Goal: Feedback & Contribution: Submit feedback/report problem

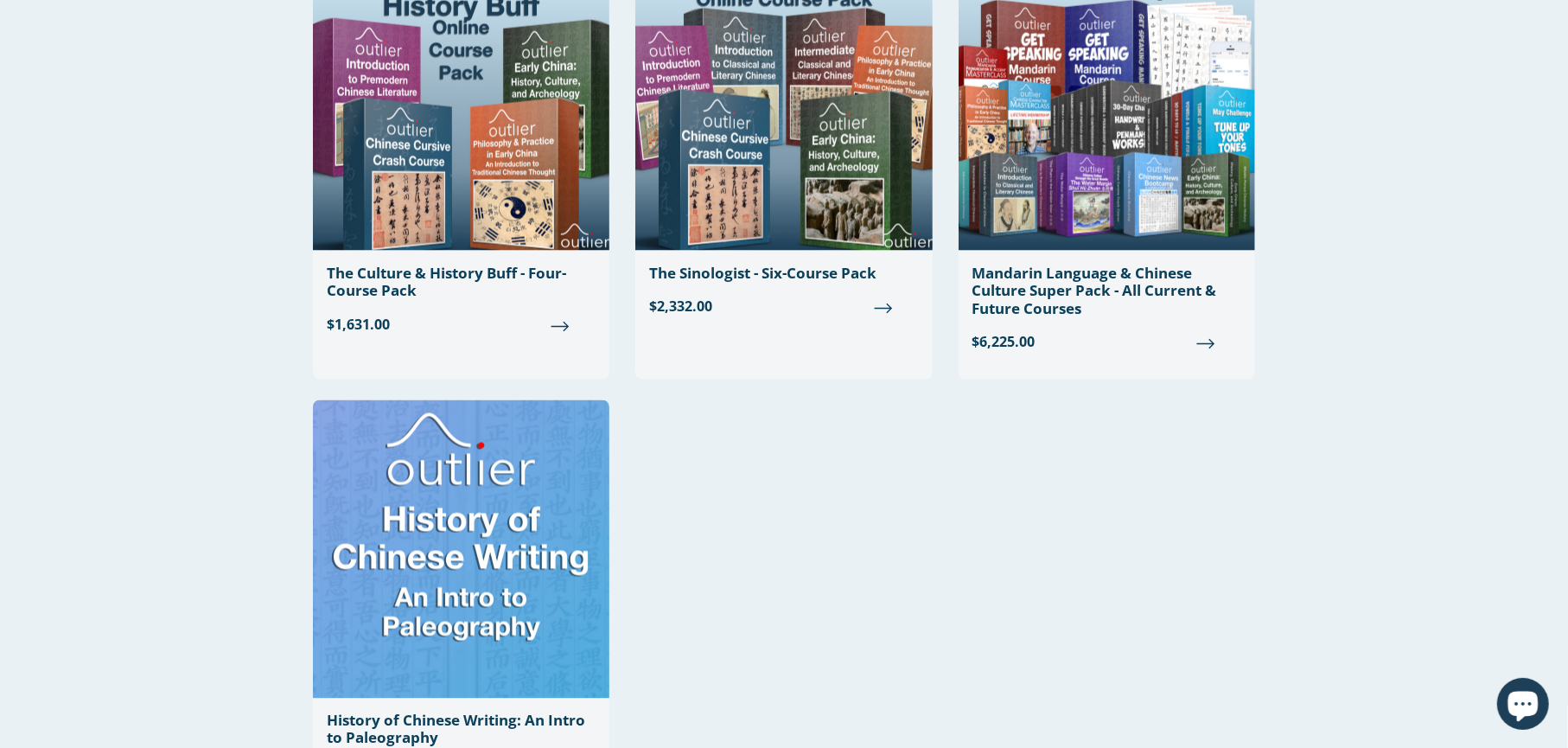
scroll to position [2538, 0]
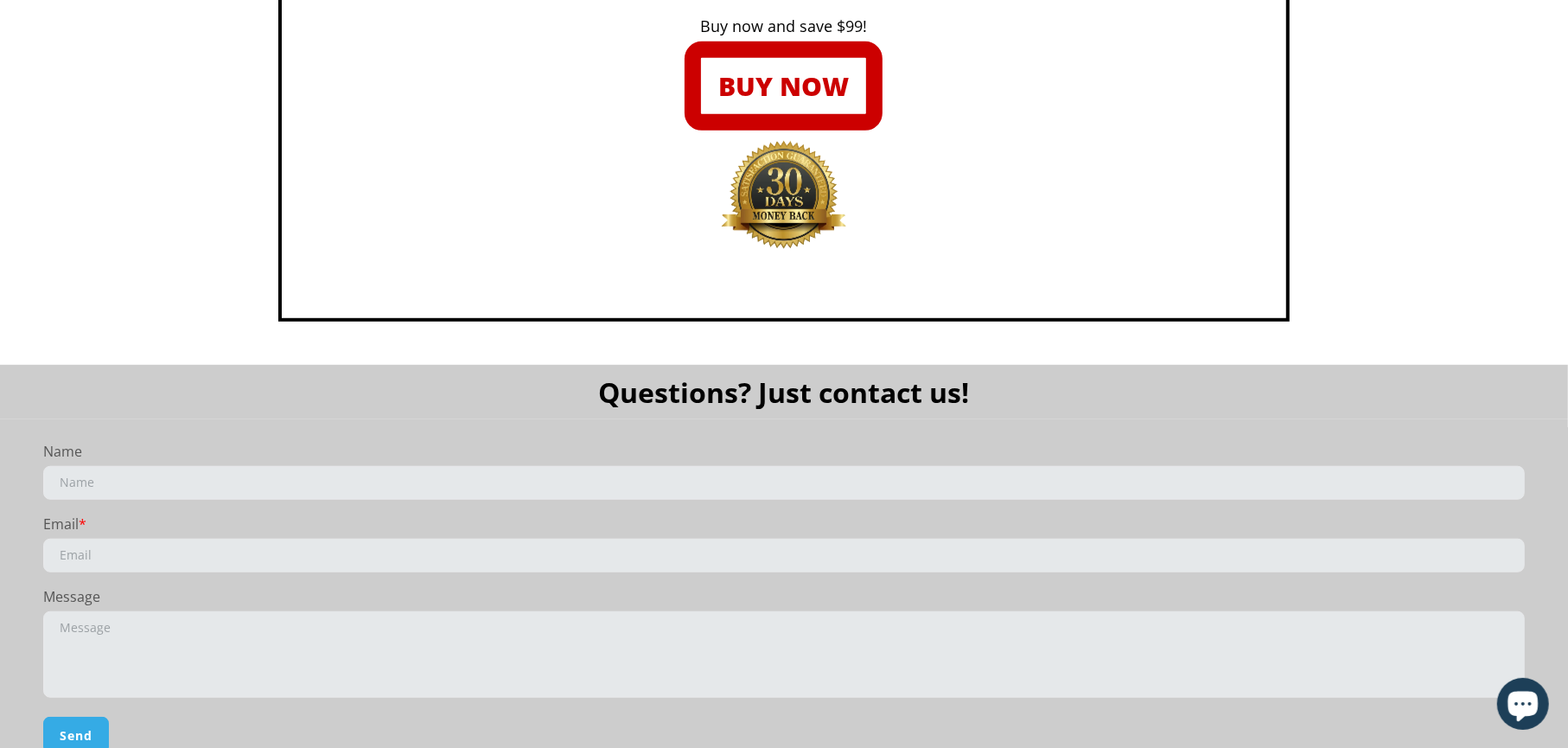
scroll to position [6402, 0]
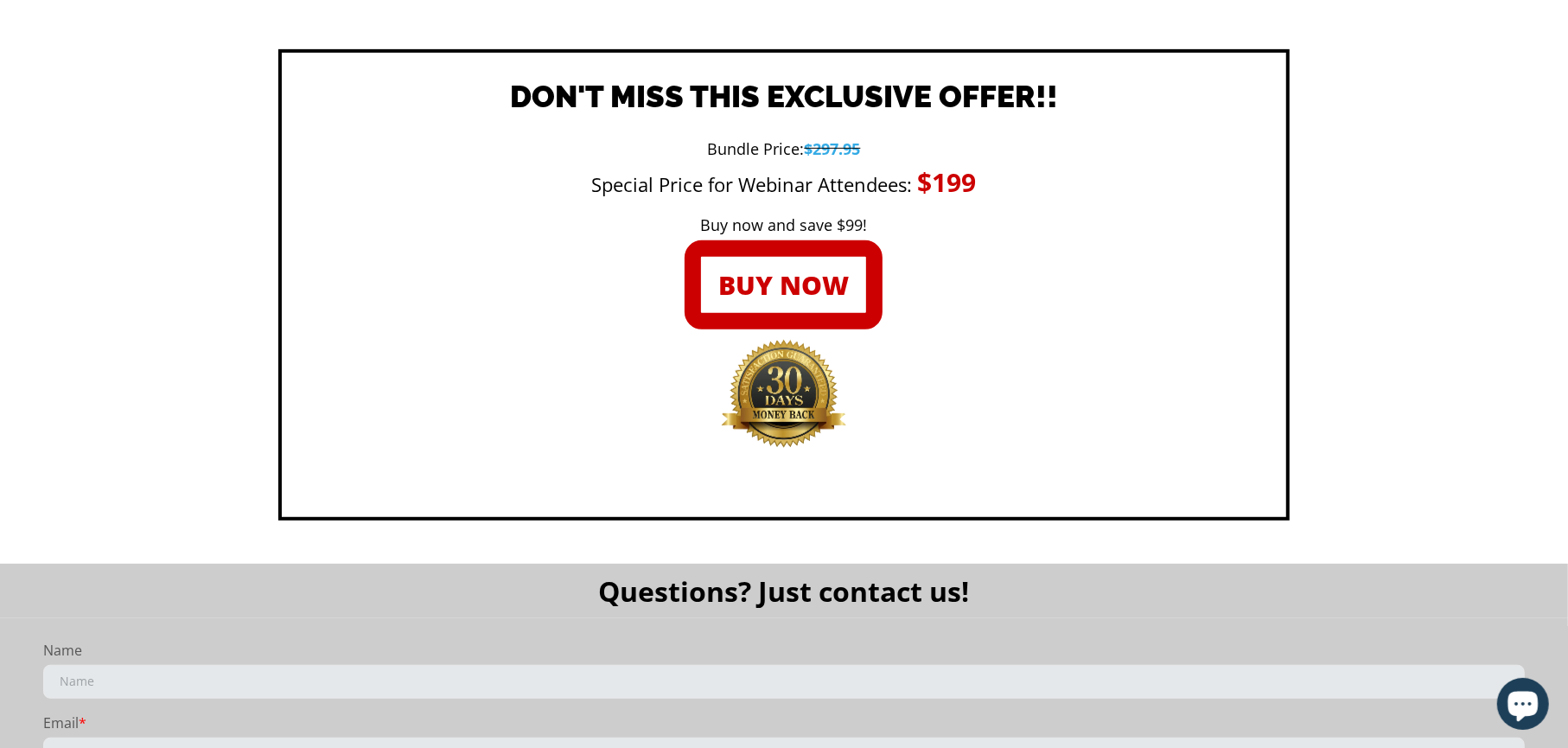
scroll to position [6402, 0]
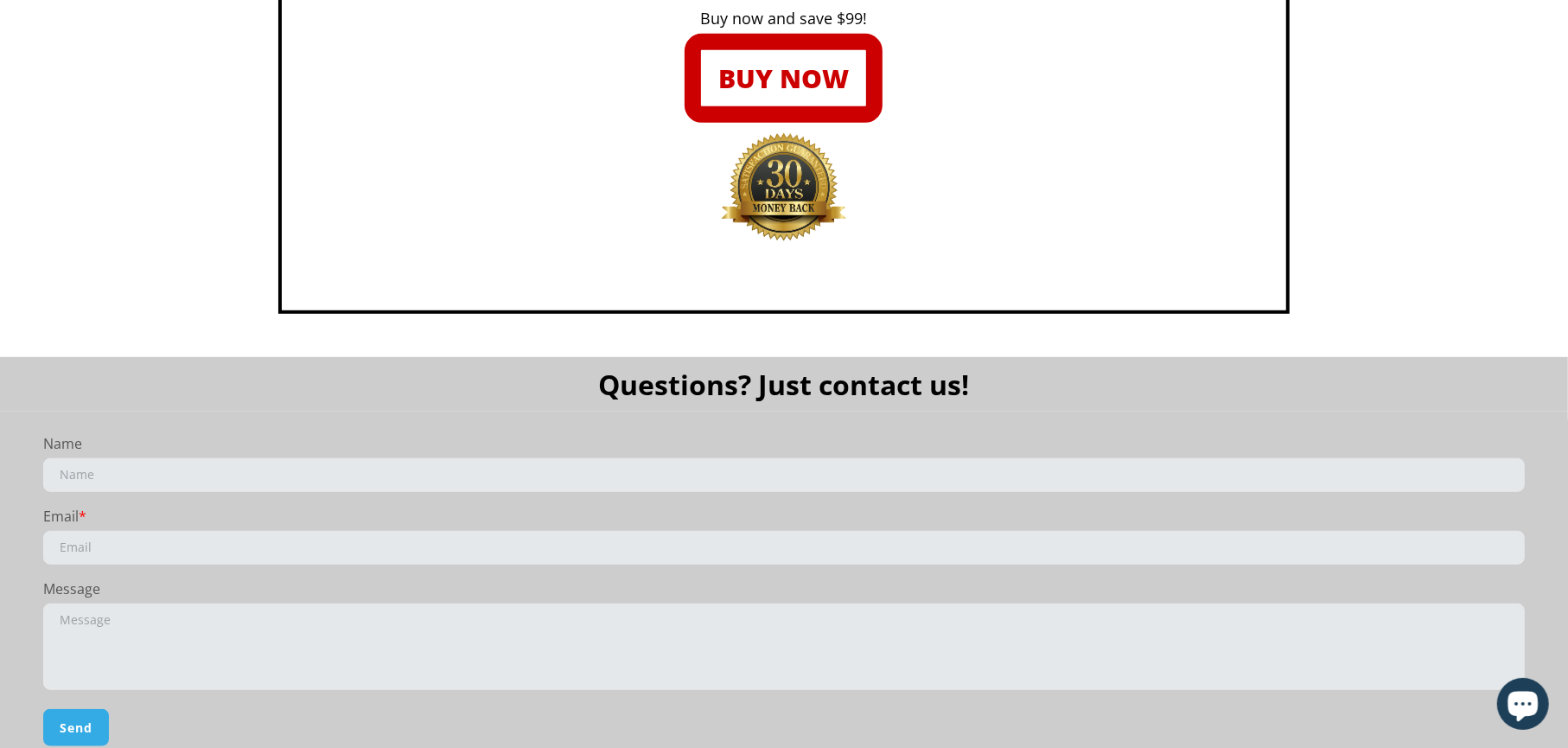
scroll to position [6402, 0]
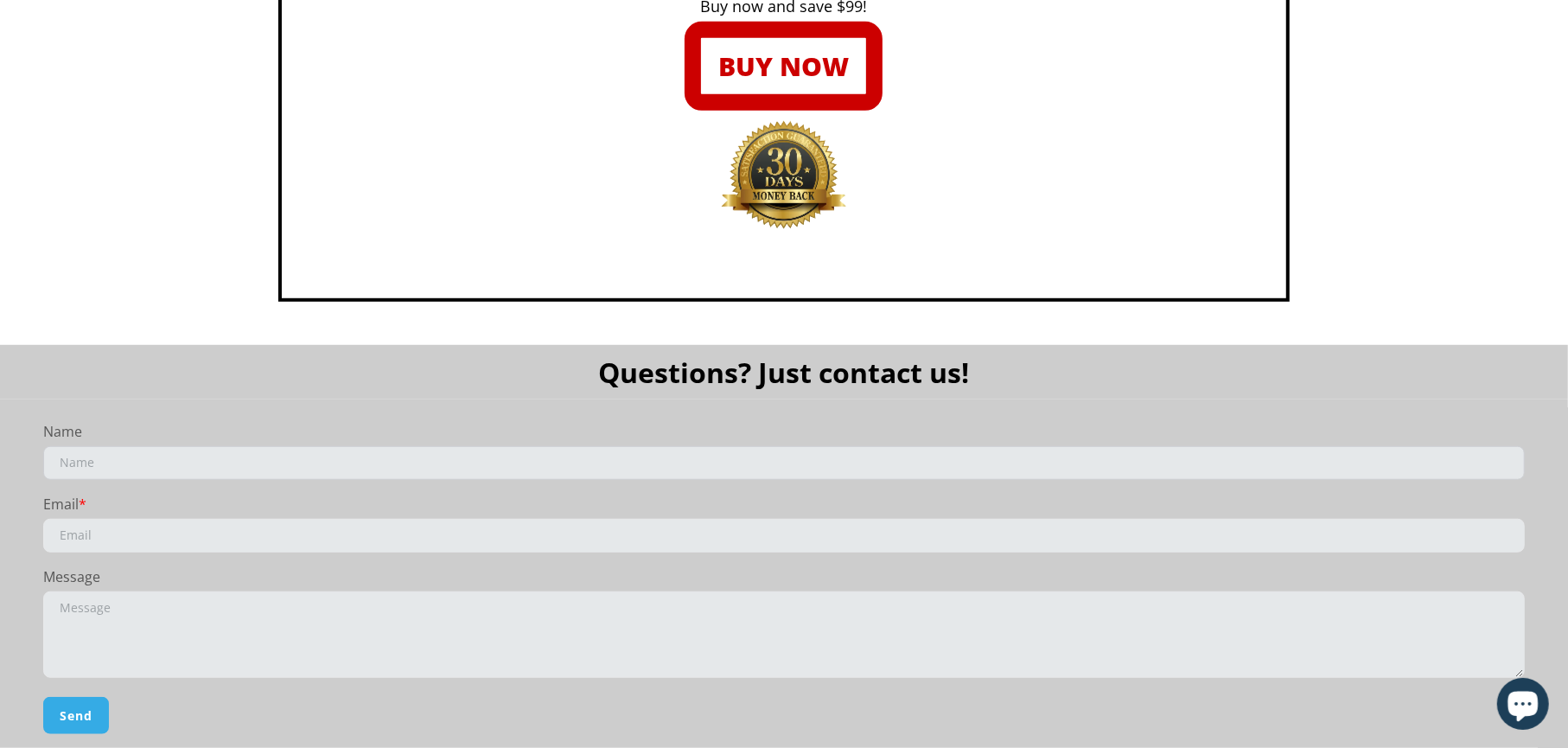
click at [92, 461] on input "text" at bounding box center [783, 463] width 1481 height 34
type input "David Gray"
click at [130, 538] on input "email" at bounding box center [783, 536] width 1481 height 34
type input "opesky@gmail.com"
click at [88, 608] on textarea at bounding box center [783, 634] width 1481 height 87
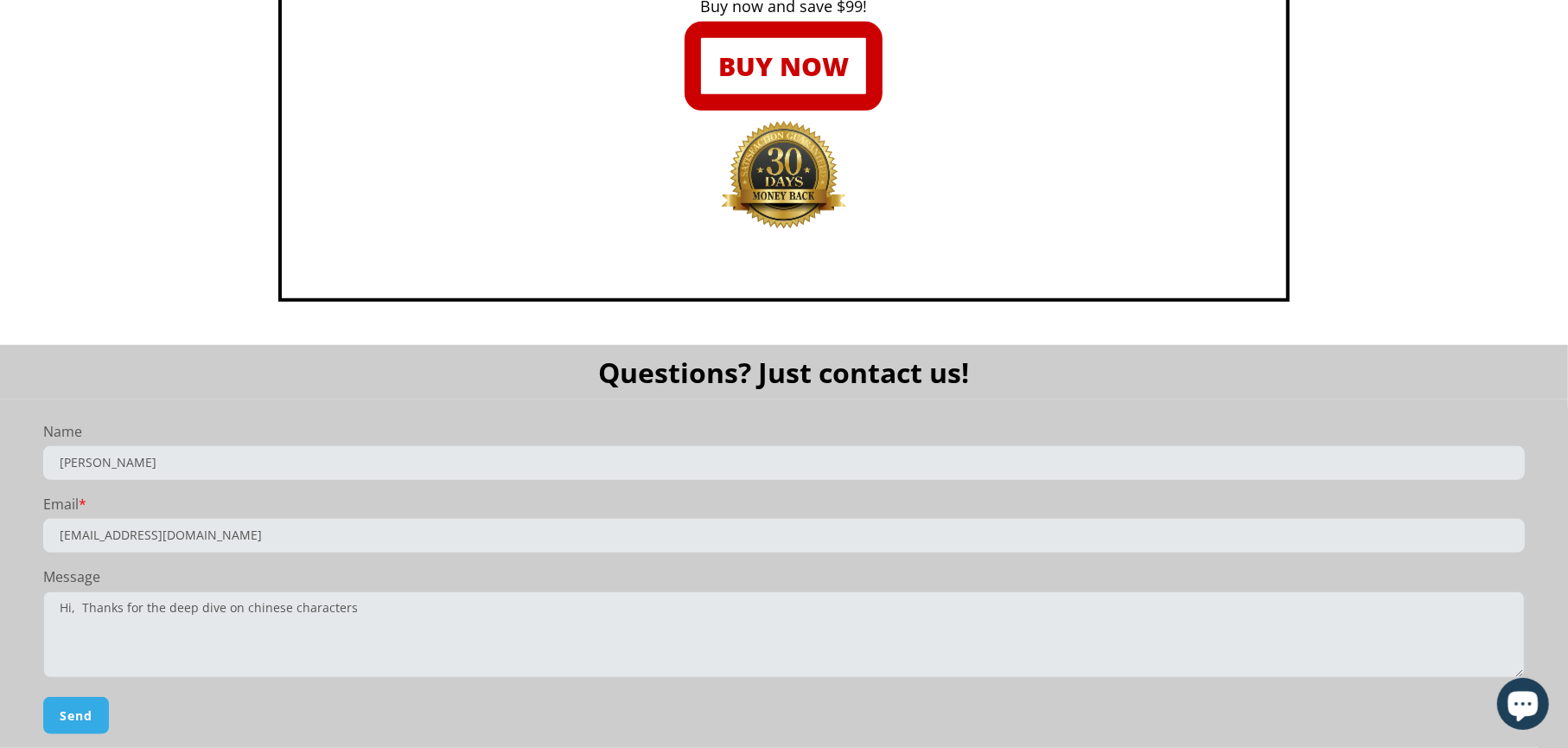
click at [247, 606] on textarea "Hi, Thanks for the deep dive on chinese characters" at bounding box center [783, 634] width 1481 height 87
click at [365, 614] on textarea "Hi, Thanks for the deep dive on Chinese characters" at bounding box center [783, 634] width 1481 height 87
drag, startPoint x: 1118, startPoint y: 609, endPoint x: 1228, endPoint y: 605, distance: 110.1
click at [1228, 605] on textarea "Hi, Thanks for the deep dive on Chinese characters. I already subscribe to the …" at bounding box center [783, 634] width 1481 height 87
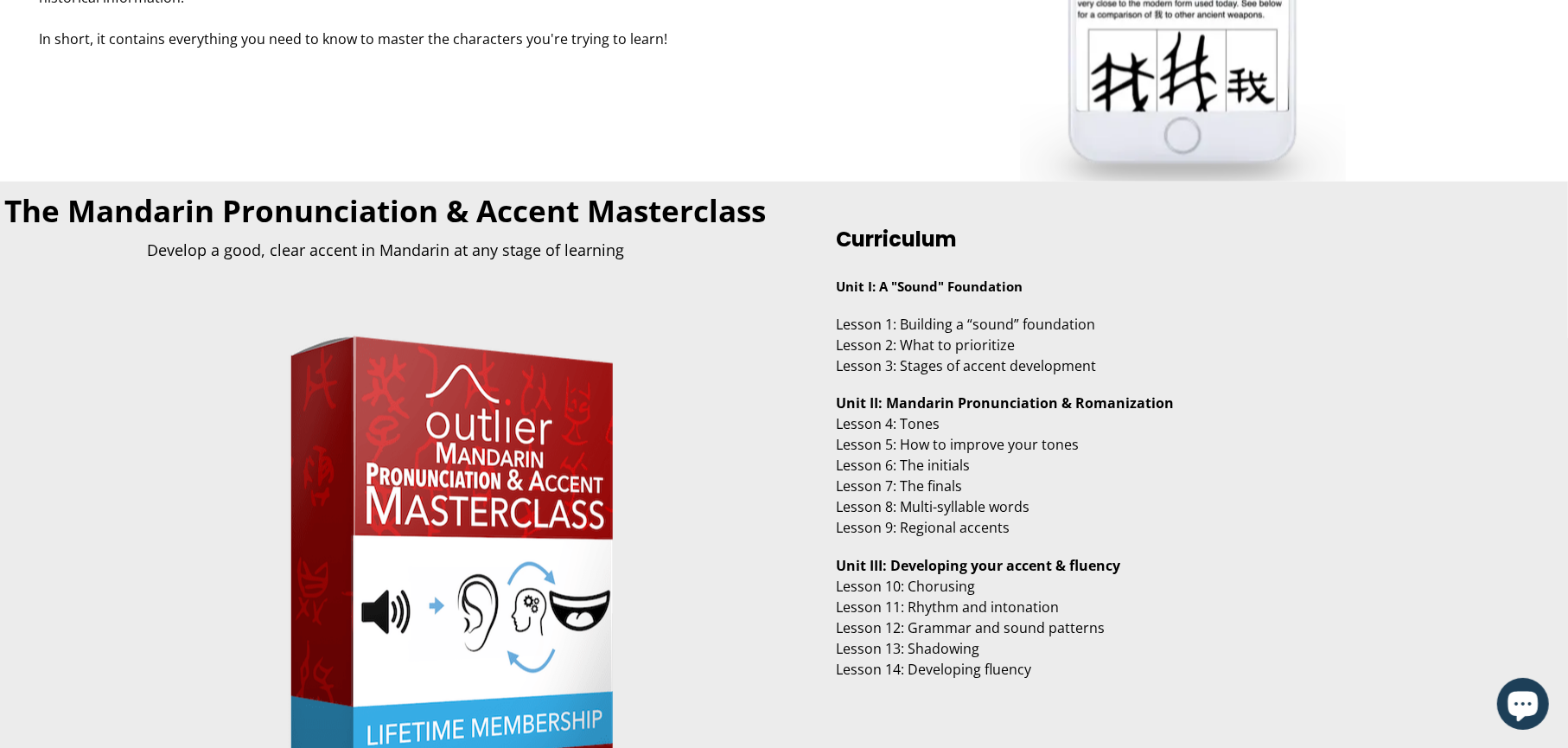
scroll to position [2512, 0]
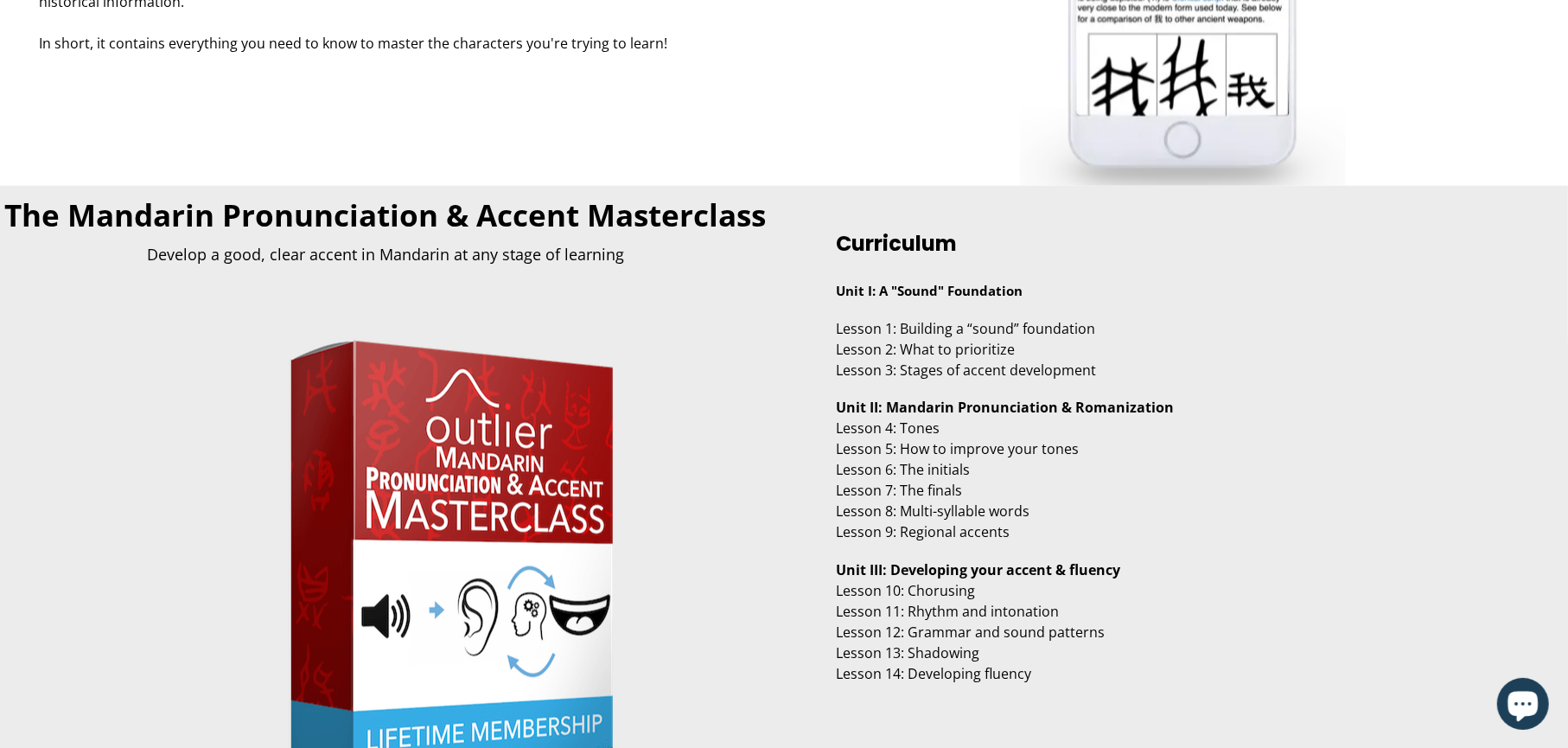
drag, startPoint x: 8, startPoint y: 212, endPoint x: 741, endPoint y: 227, distance: 733.2
click at [759, 212] on h1 "The Mandarin Pronunciation & Accent Masterclass" at bounding box center [385, 214] width 771 height 41
copy h1 "The Mandarin Pronunciation & Accent Masterclass"
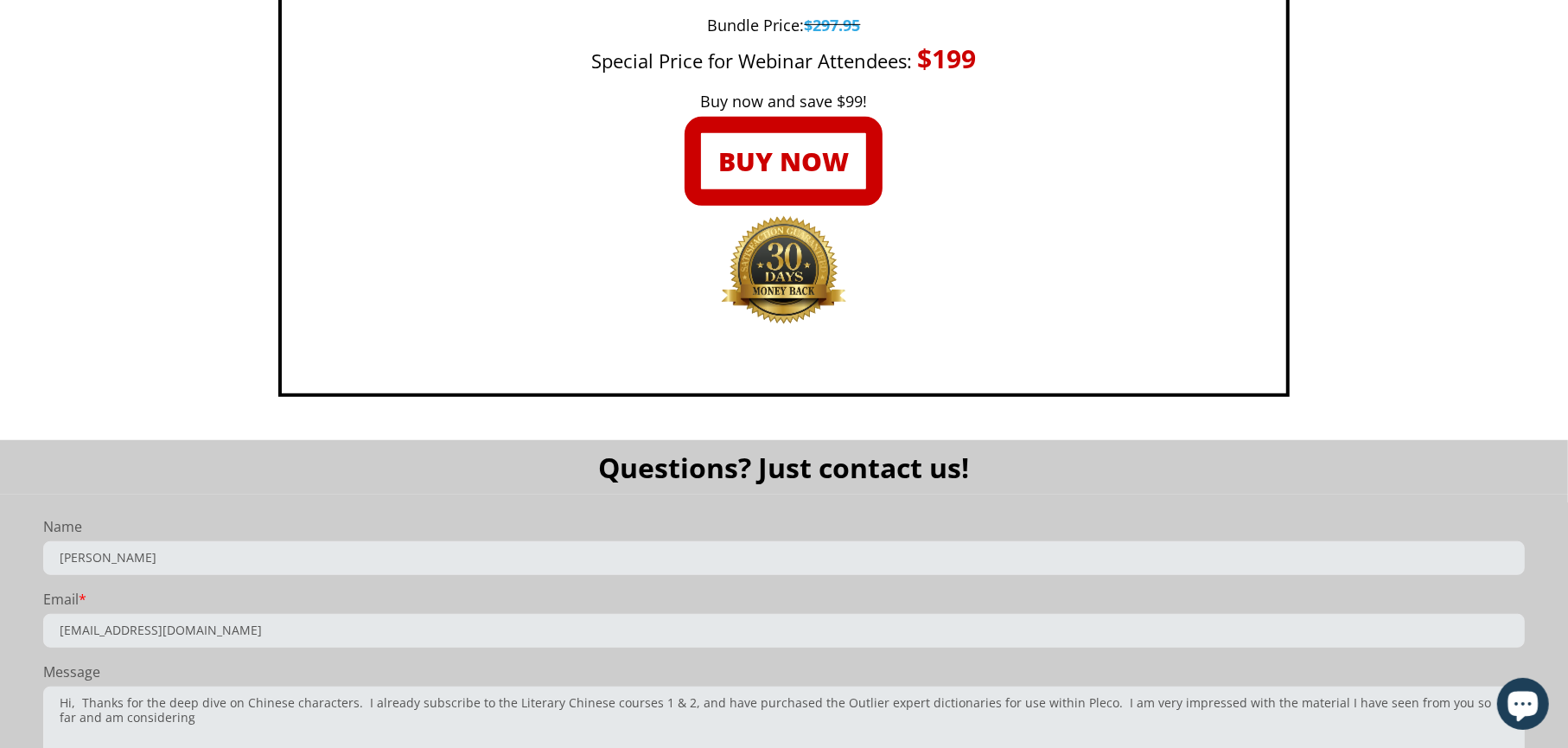
scroll to position [6402, 0]
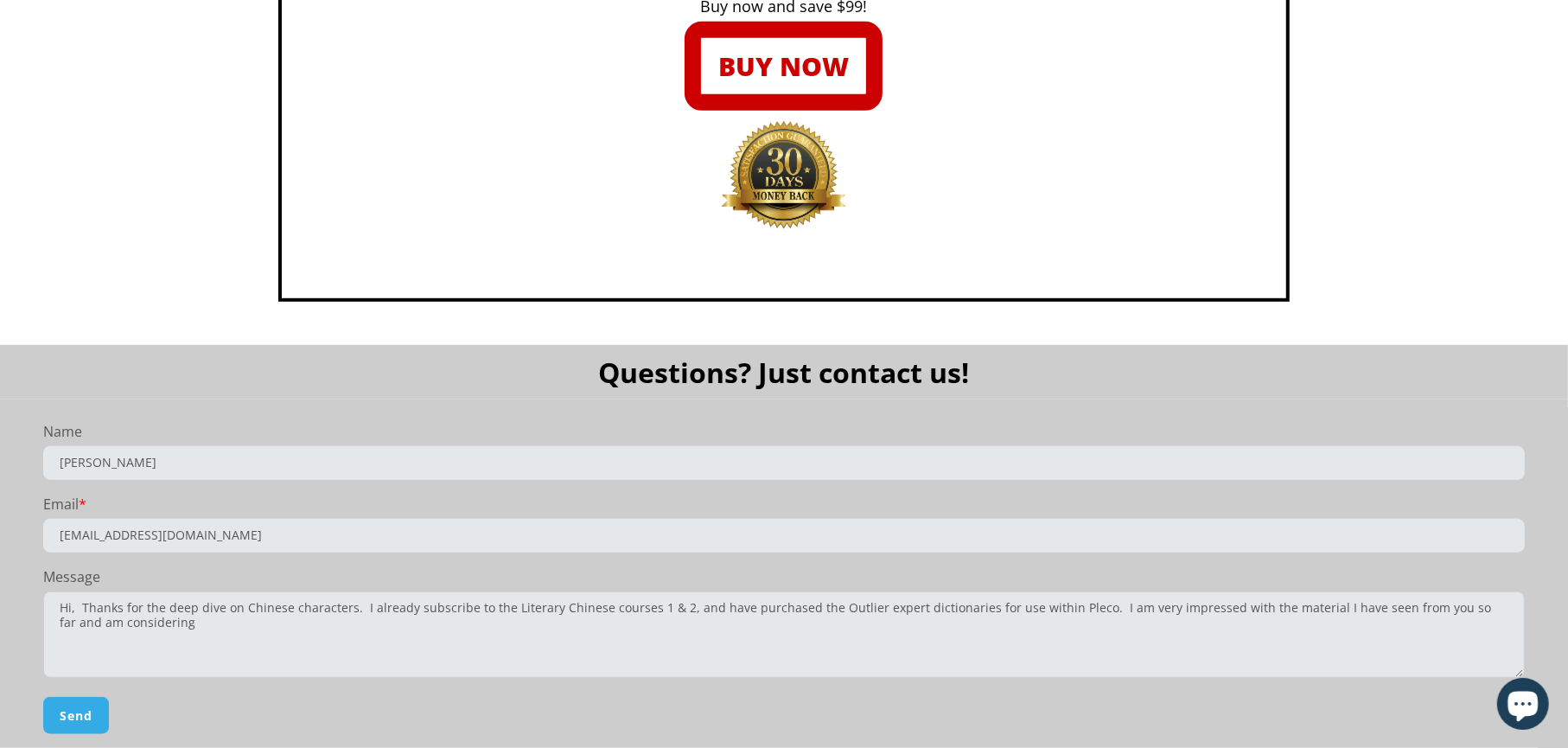
click at [156, 623] on textarea "Hi, Thanks for the deep dive on Chinese characters. I already subscribe to the …" at bounding box center [783, 634] width 1481 height 87
paste textarea "The Mandarin Pronunciation & Accent Masterclass"
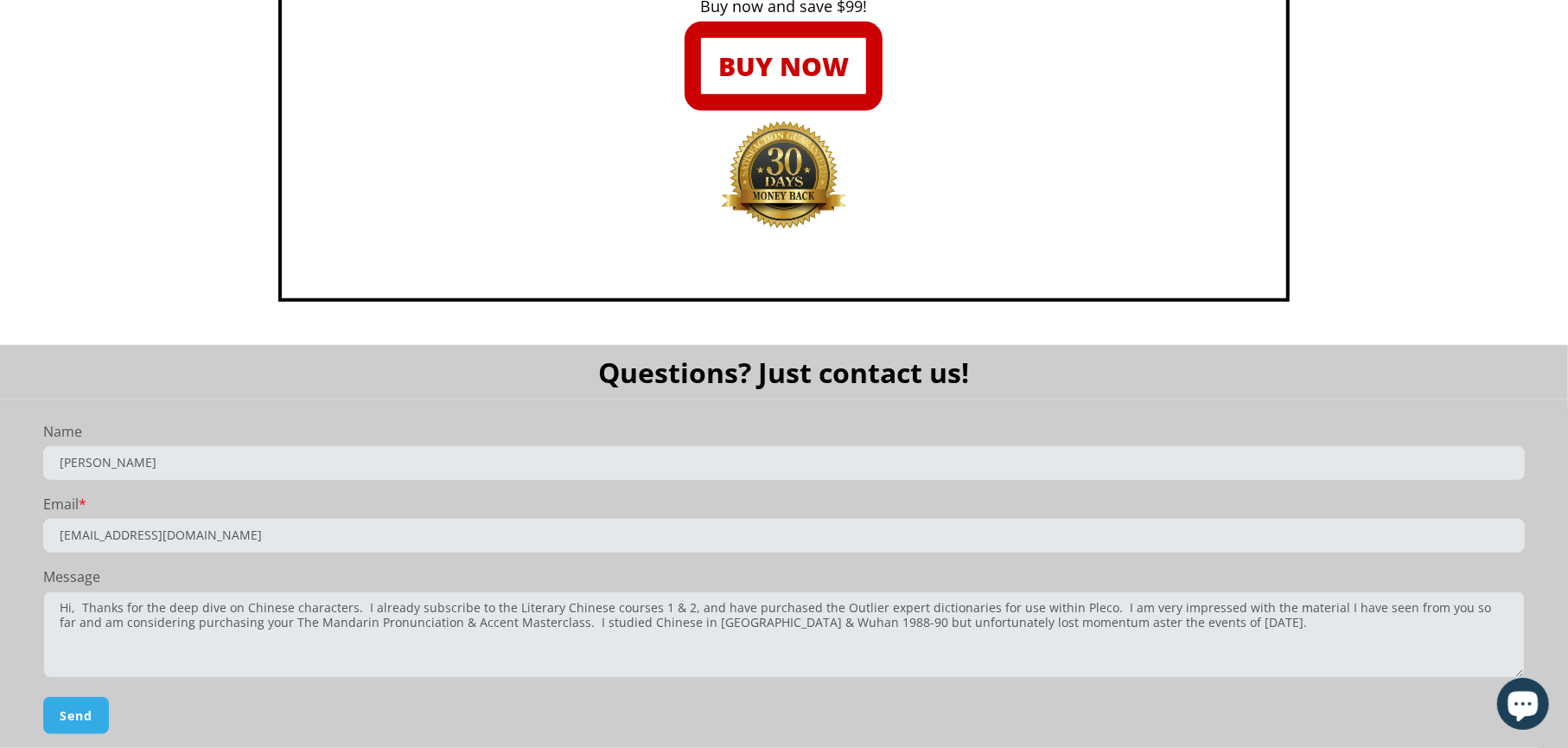
click at [977, 617] on textarea "Hi, Thanks for the deep dive on Chinese characters. I already subscribe to the …" at bounding box center [783, 634] width 1481 height 87
click at [1135, 621] on textarea "Hi, Thanks for the deep dive on Chinese characters. I already subscribe to the …" at bounding box center [783, 634] width 1481 height 87
click at [1156, 617] on textarea "Hi, Thanks for the deep dive on Chinese characters. I already subscribe to the …" at bounding box center [783, 634] width 1481 height 87
click at [409, 606] on textarea "Hi, Thanks for the deep dive on Chinese characters. I already subscribe to the …" at bounding box center [783, 634] width 1481 height 87
click at [364, 608] on textarea "Hi, Thanks for the deep dive on Chinese characters. I already subscribe to the …" at bounding box center [783, 634] width 1481 height 87
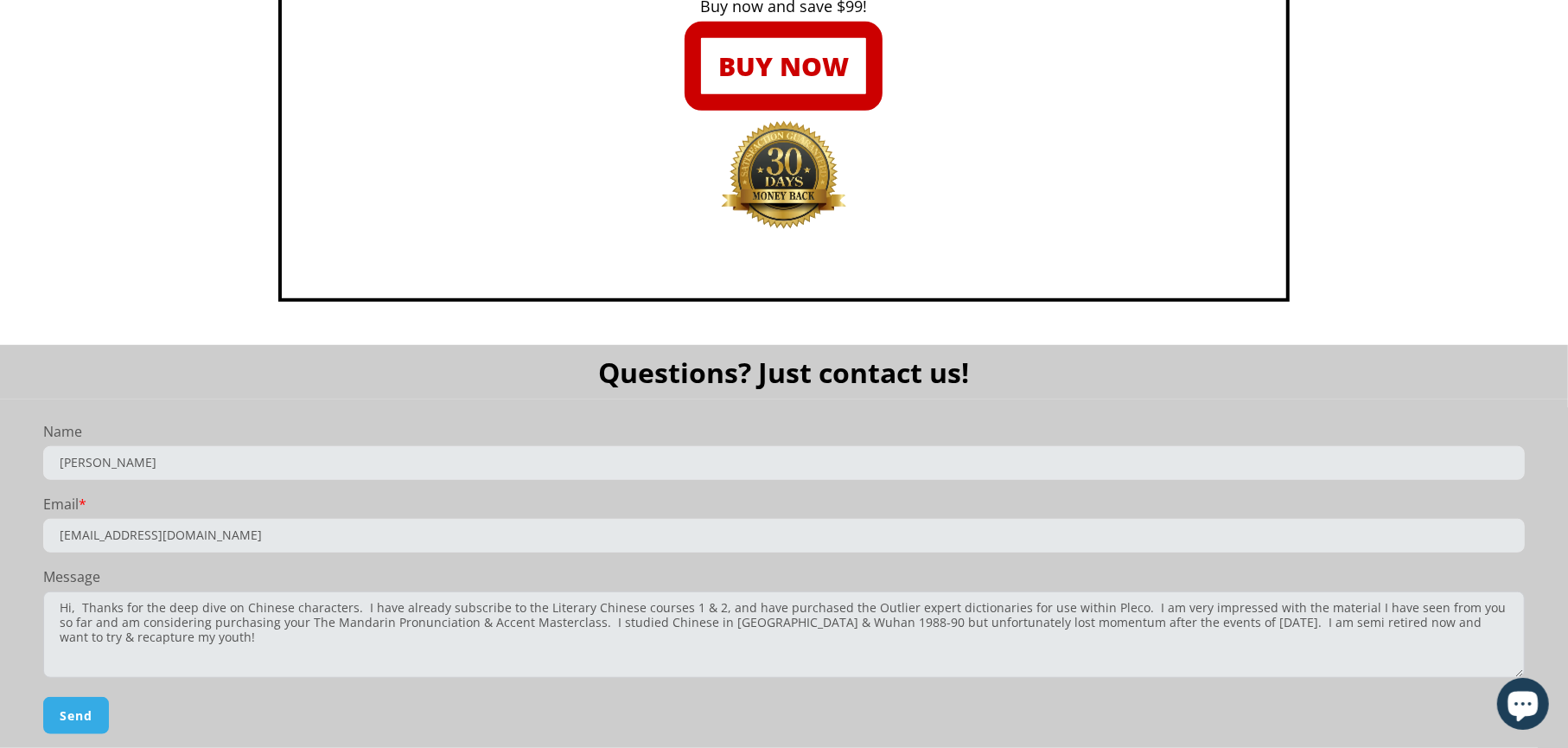
drag, startPoint x: 442, startPoint y: 612, endPoint x: 490, endPoint y: 612, distance: 48.0
click at [490, 612] on textarea "Hi, Thanks for the deep dive on Chinese characters. I have already subscribe to…" at bounding box center [783, 634] width 1481 height 87
click at [496, 604] on textarea "Hi, Thanks for the deep dive on Chinese characters. I have already bought to th…" at bounding box center [783, 634] width 1481 height 87
click at [1506, 621] on textarea "Hi, Thanks for the deep dive on Chinese characters. I have already bought the L…" at bounding box center [783, 634] width 1481 height 87
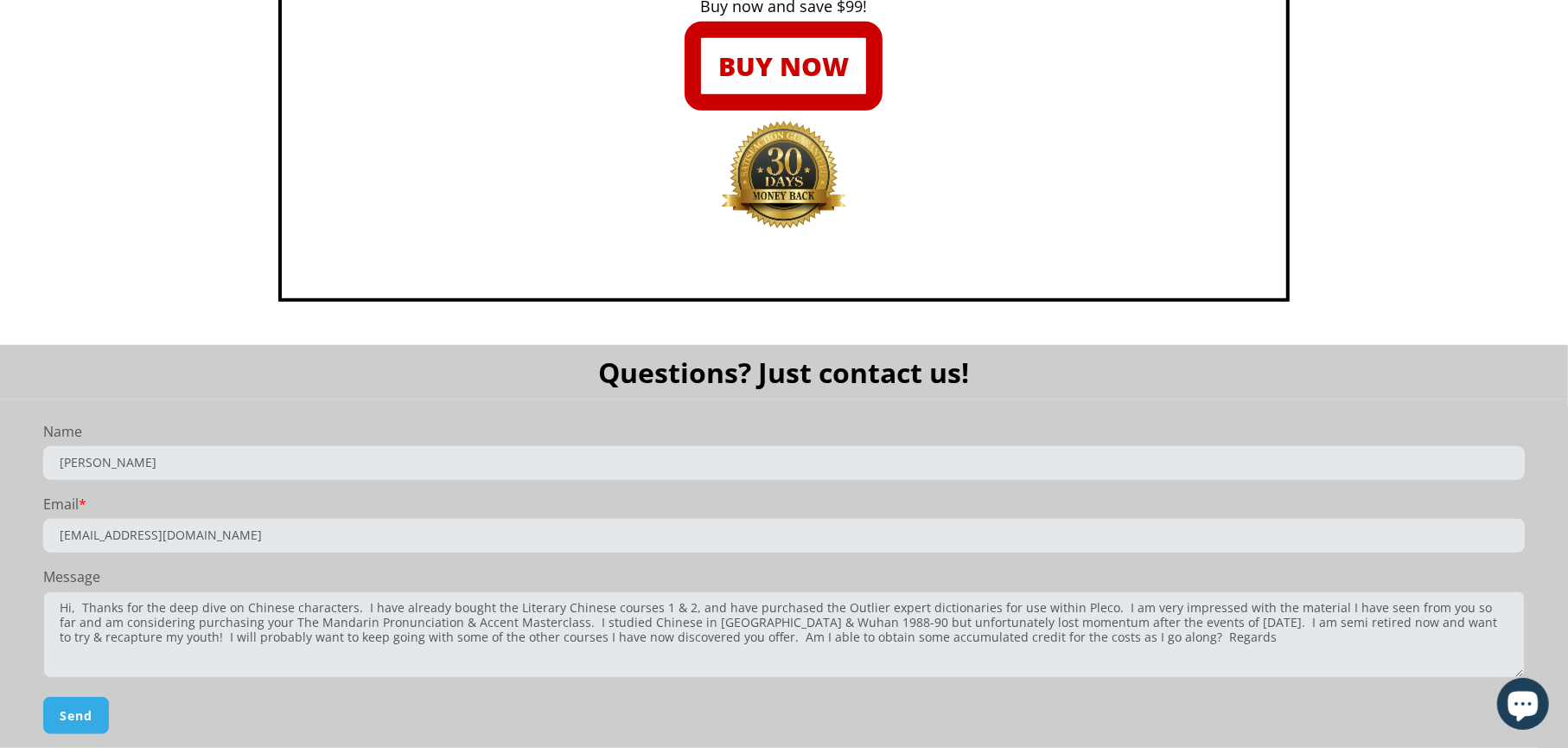
click at [674, 610] on textarea "Hi, Thanks for the deep dive on Chinese characters. I have already bought the L…" at bounding box center [783, 634] width 1481 height 87
click at [703, 623] on textarea "Hi, Thanks for the deep dive on Chinese characters. I have already bought the L…" at bounding box center [783, 634] width 1481 height 87
click at [529, 634] on textarea "Hi, Thanks for the deep dive on Chinese characters. I have already bought the L…" at bounding box center [783, 634] width 1481 height 87
click at [1325, 638] on textarea "Hi, Thanks for the deep dive on Chinese characters. I have already bought the L…" at bounding box center [783, 634] width 1481 height 87
type textarea "Hi, Thanks for the deep dive on Chinese characters. I have already bought the L…"
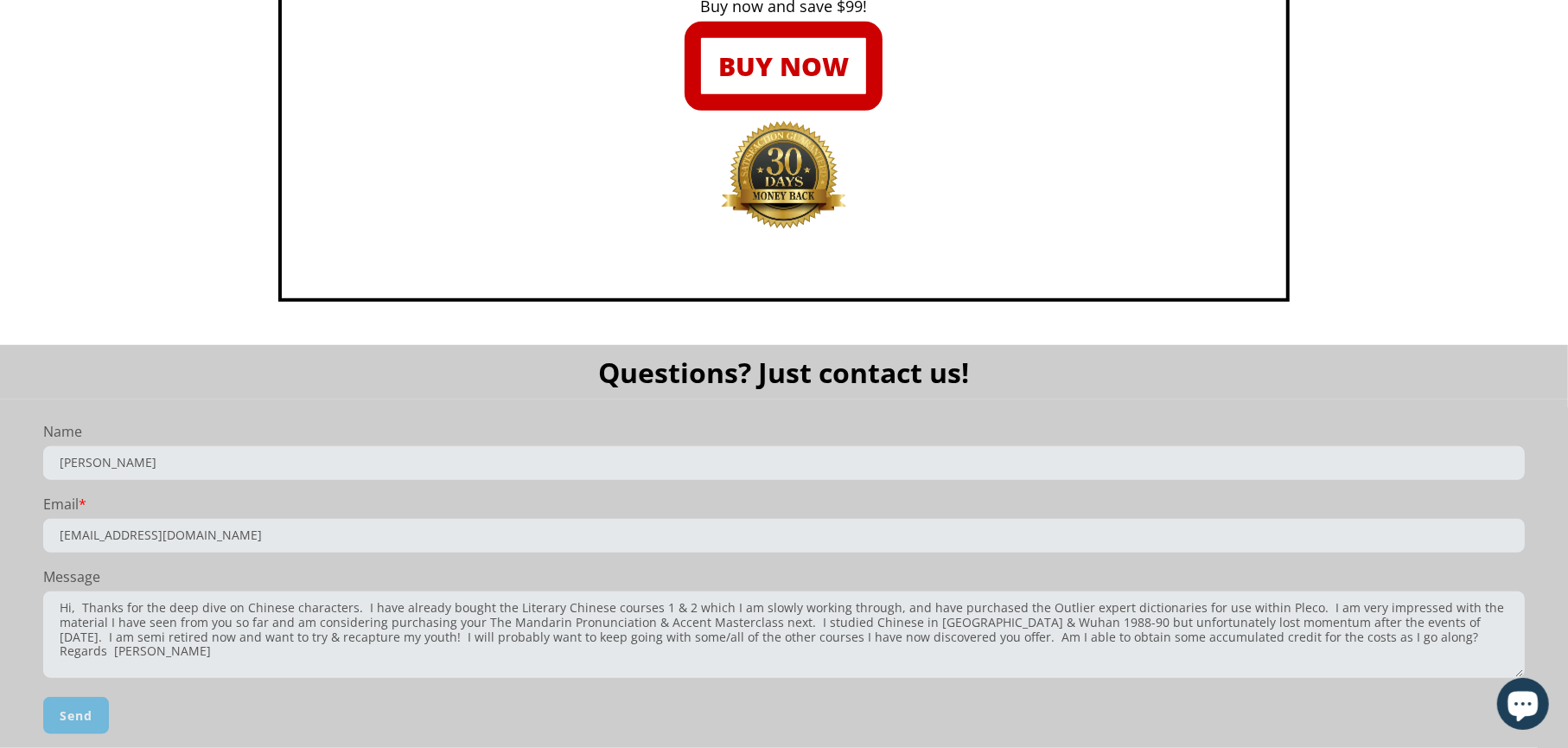
click at [90, 711] on span "Send" at bounding box center [76, 715] width 33 height 16
